Goal: Information Seeking & Learning: Understand process/instructions

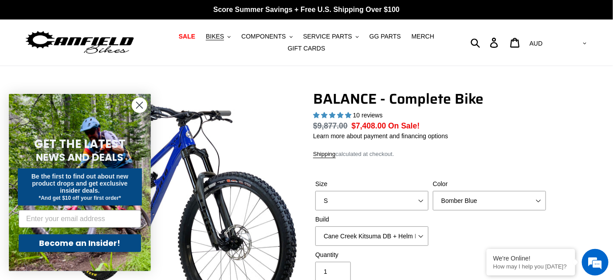
click at [137, 106] on circle "Close dialog" at bounding box center [139, 105] width 15 height 15
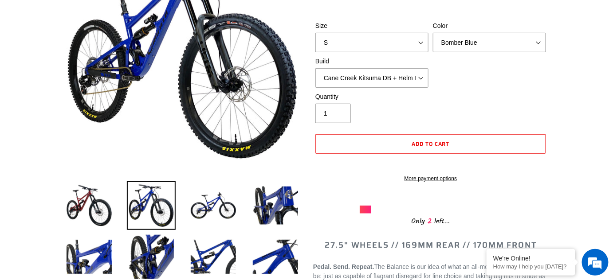
scroll to position [201, 0]
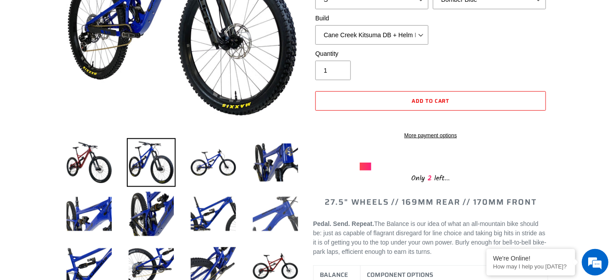
click at [283, 212] on img at bounding box center [275, 214] width 49 height 49
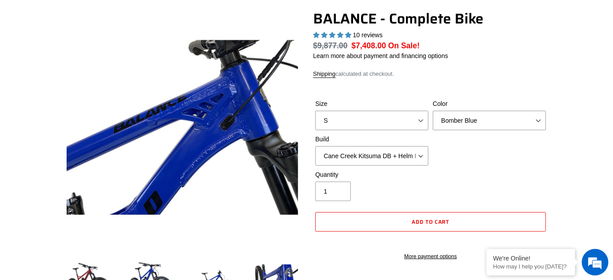
scroll to position [0, 0]
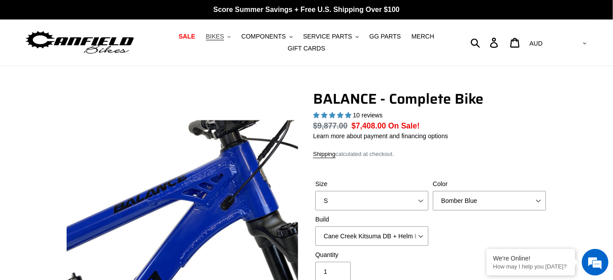
click at [222, 36] on span "BIKES" at bounding box center [215, 37] width 18 height 8
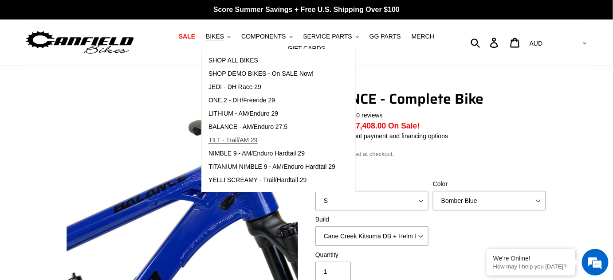
click at [229, 138] on span "TILT - Trail/AM 29" at bounding box center [233, 141] width 49 height 8
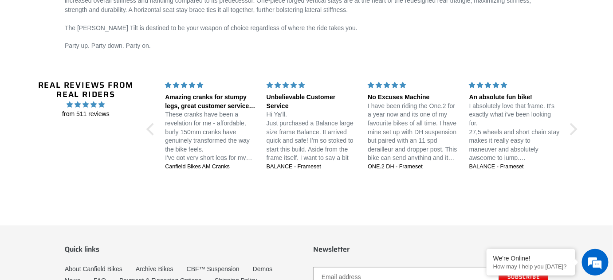
scroll to position [1603, 0]
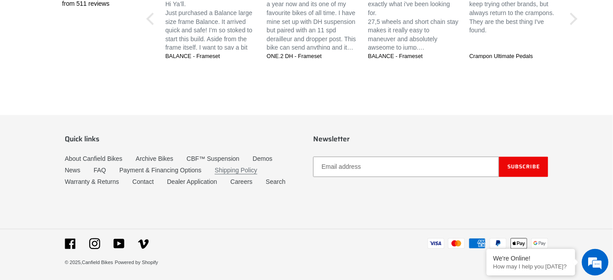
click at [242, 169] on link "Shipping Policy" at bounding box center [236, 171] width 43 height 8
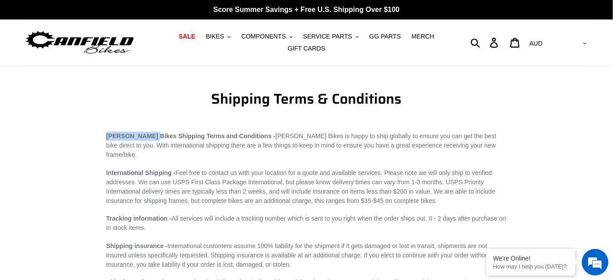
drag, startPoint x: 147, startPoint y: 137, endPoint x: 107, endPoint y: 135, distance: 40.4
click at [107, 135] on strong "Canfield Bikes Shipping Terms and Conditions -" at bounding box center [190, 136] width 169 height 7
